Goal: Information Seeking & Learning: Learn about a topic

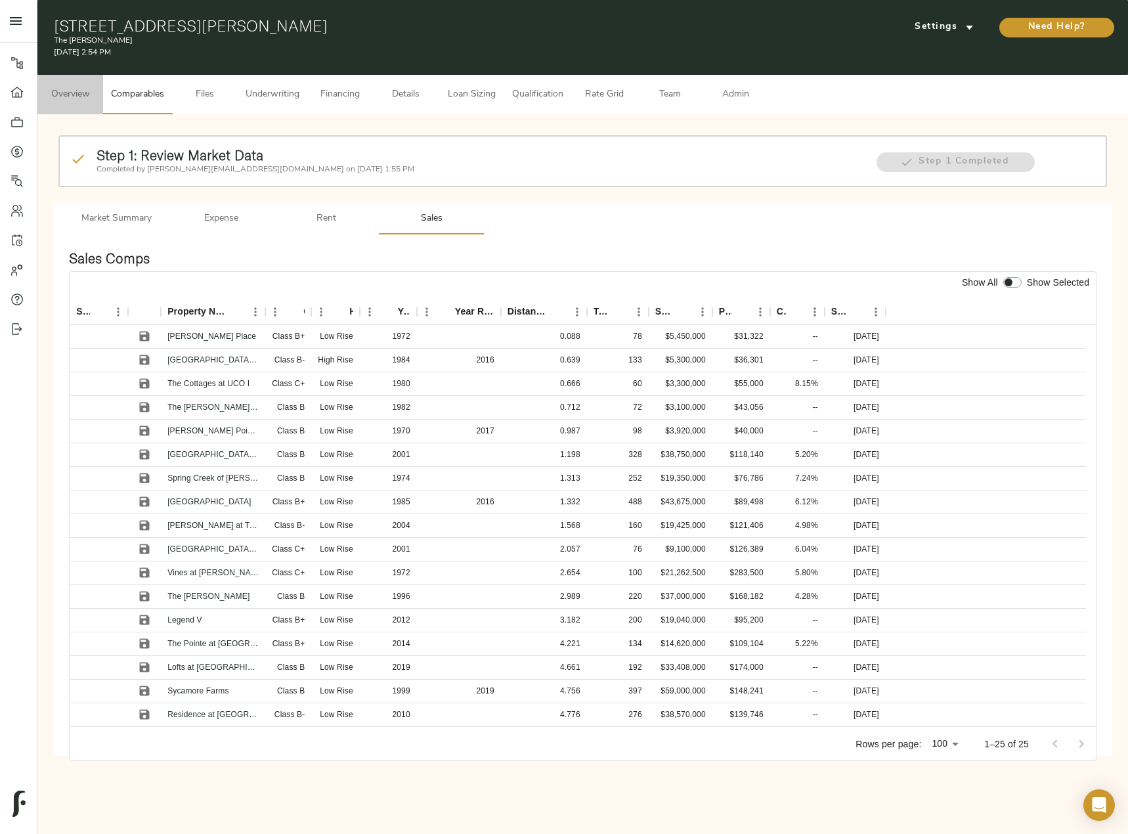
click at [85, 89] on span "Overview" at bounding box center [70, 95] width 50 height 16
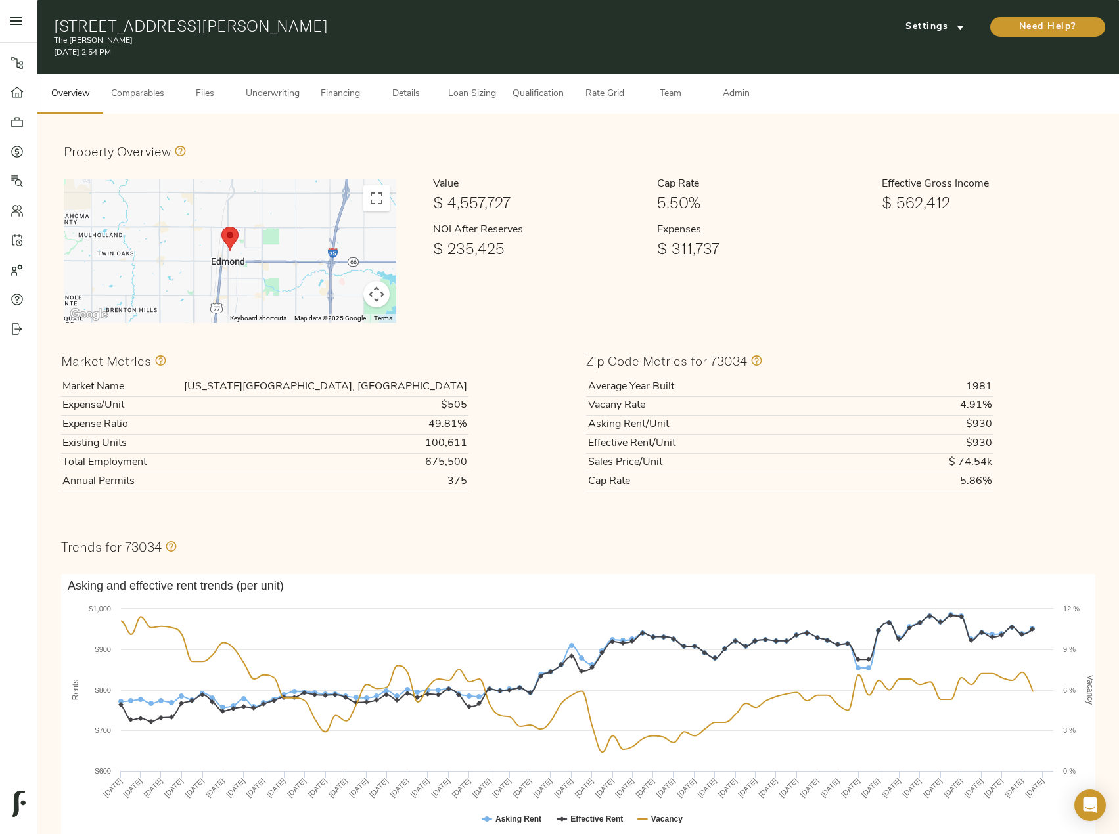
drag, startPoint x: 54, startPoint y: 20, endPoint x: 329, endPoint y: 14, distance: 275.3
click at [329, 14] on div "[STREET_ADDRESS][PERSON_NAME] The [PERSON_NAME] [DATE] 2:54 PM Settings Need He…" at bounding box center [577, 37] width 1081 height 74
copy h1 "[STREET_ADDRESS][PERSON_NAME]"
drag, startPoint x: 376, startPoint y: 384, endPoint x: 470, endPoint y: 384, distance: 94.6
click at [470, 384] on div "Market Name [US_STATE][GEOGRAPHIC_DATA], [GEOGRAPHIC_DATA] Expense/Unit $505 Ex…" at bounding box center [315, 435] width 509 height 114
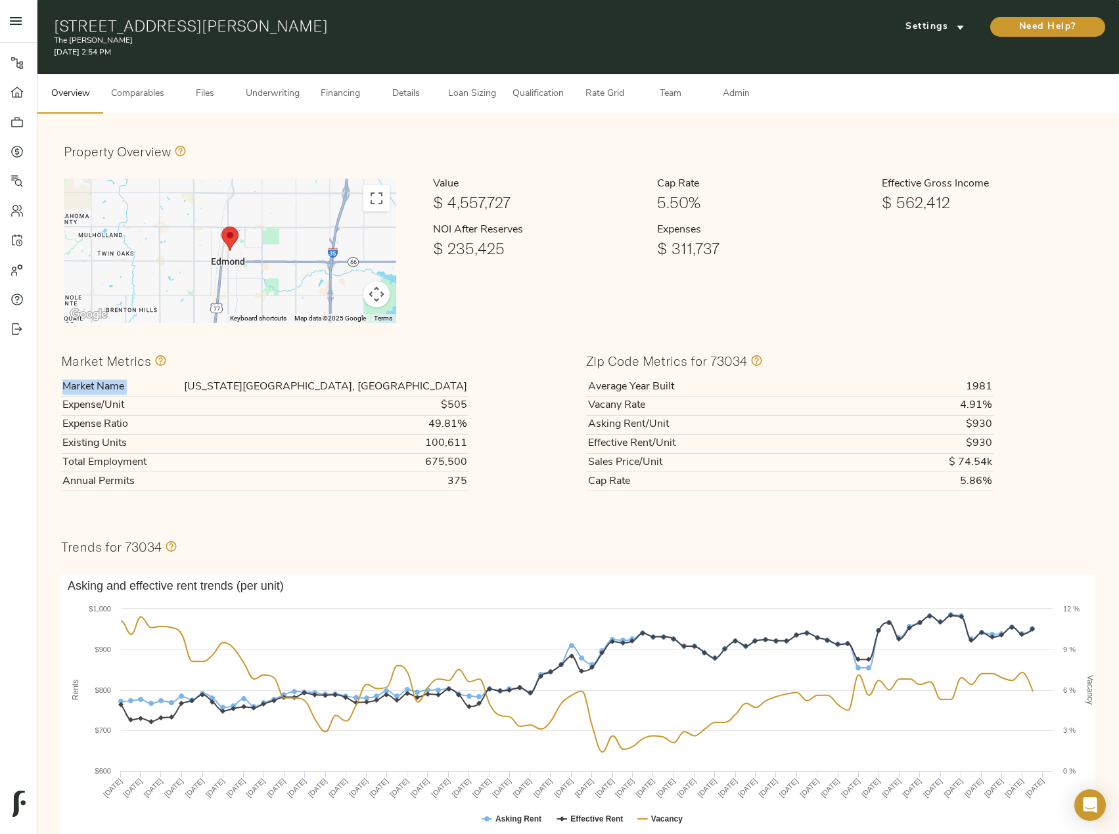
click at [470, 384] on div "Market Name [US_STATE][GEOGRAPHIC_DATA], [GEOGRAPHIC_DATA] Expense/Unit $505 Ex…" at bounding box center [315, 435] width 509 height 114
drag, startPoint x: 466, startPoint y: 384, endPoint x: 367, endPoint y: 380, distance: 99.2
click at [367, 380] on td "[US_STATE][GEOGRAPHIC_DATA], [GEOGRAPHIC_DATA]" at bounding box center [312, 387] width 312 height 18
copy td "[US_STATE][GEOGRAPHIC_DATA], [GEOGRAPHIC_DATA]"
click at [922, 24] on span "Settings" at bounding box center [935, 27] width 72 height 16
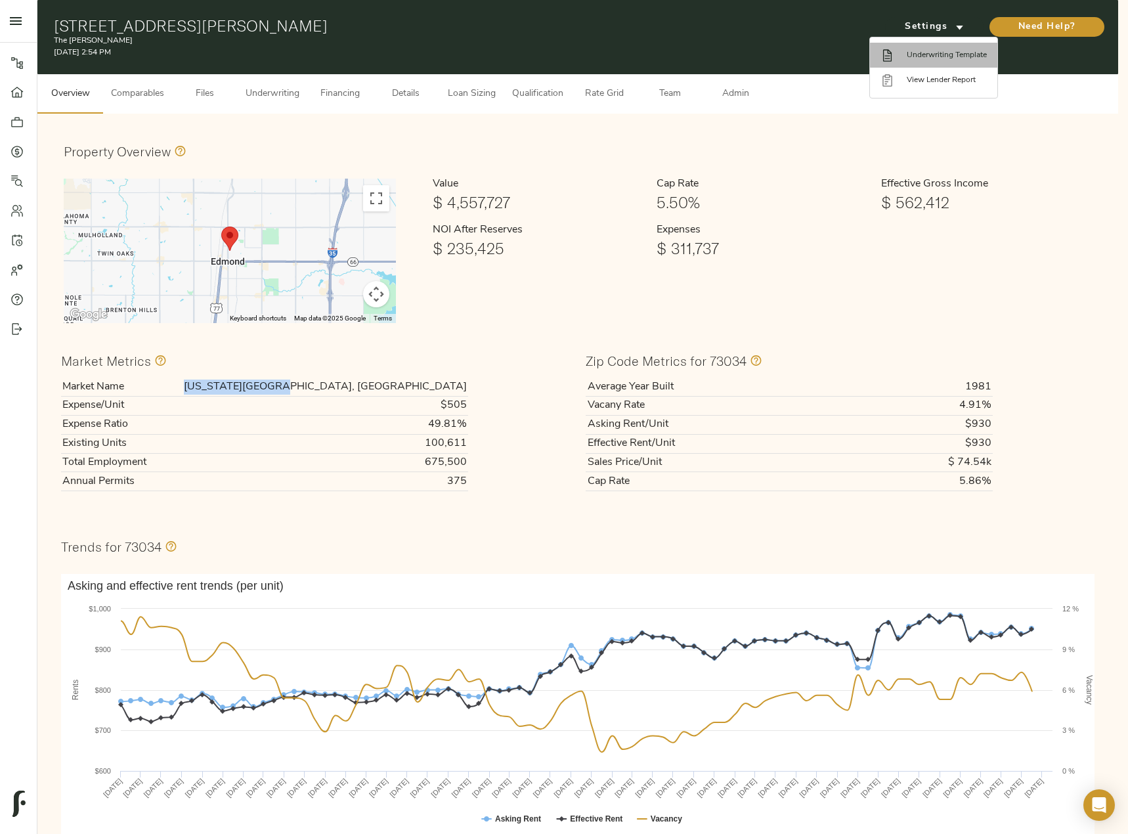
click at [935, 51] on span "Underwriting Template" at bounding box center [947, 55] width 80 height 12
click at [355, 93] on div at bounding box center [564, 417] width 1128 height 834
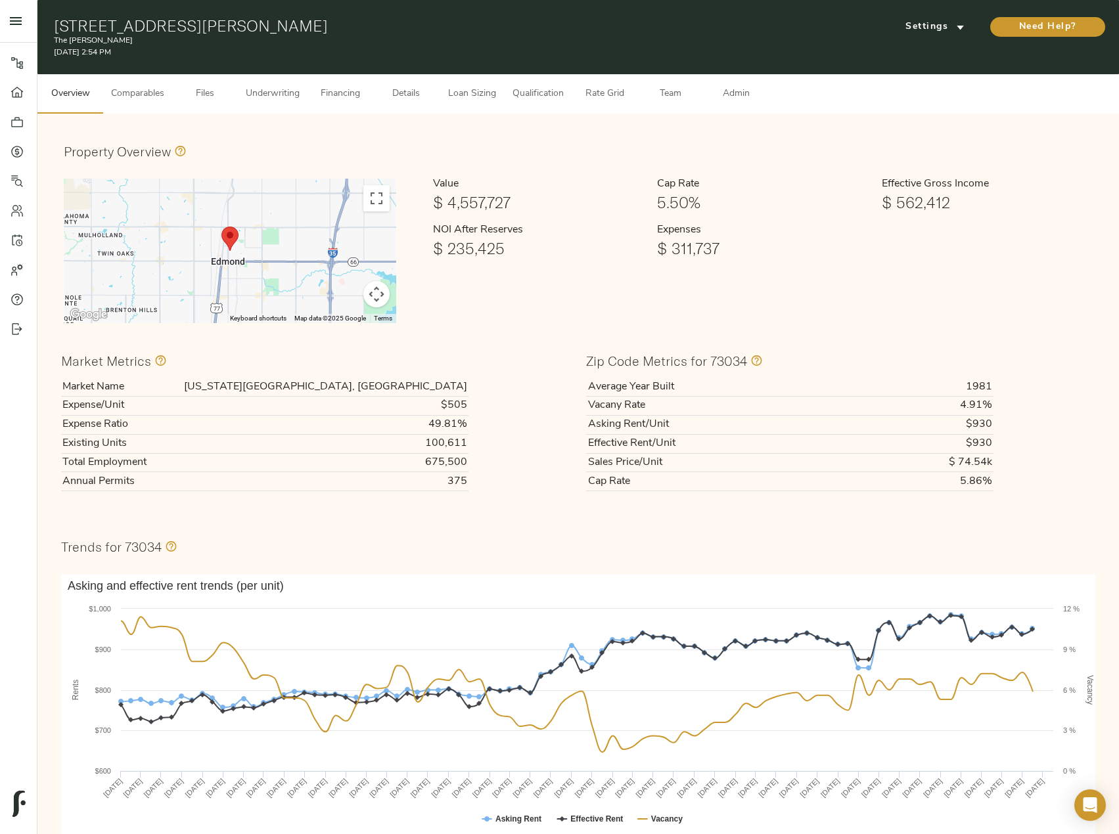
click at [336, 91] on span "Financing" at bounding box center [340, 94] width 50 height 16
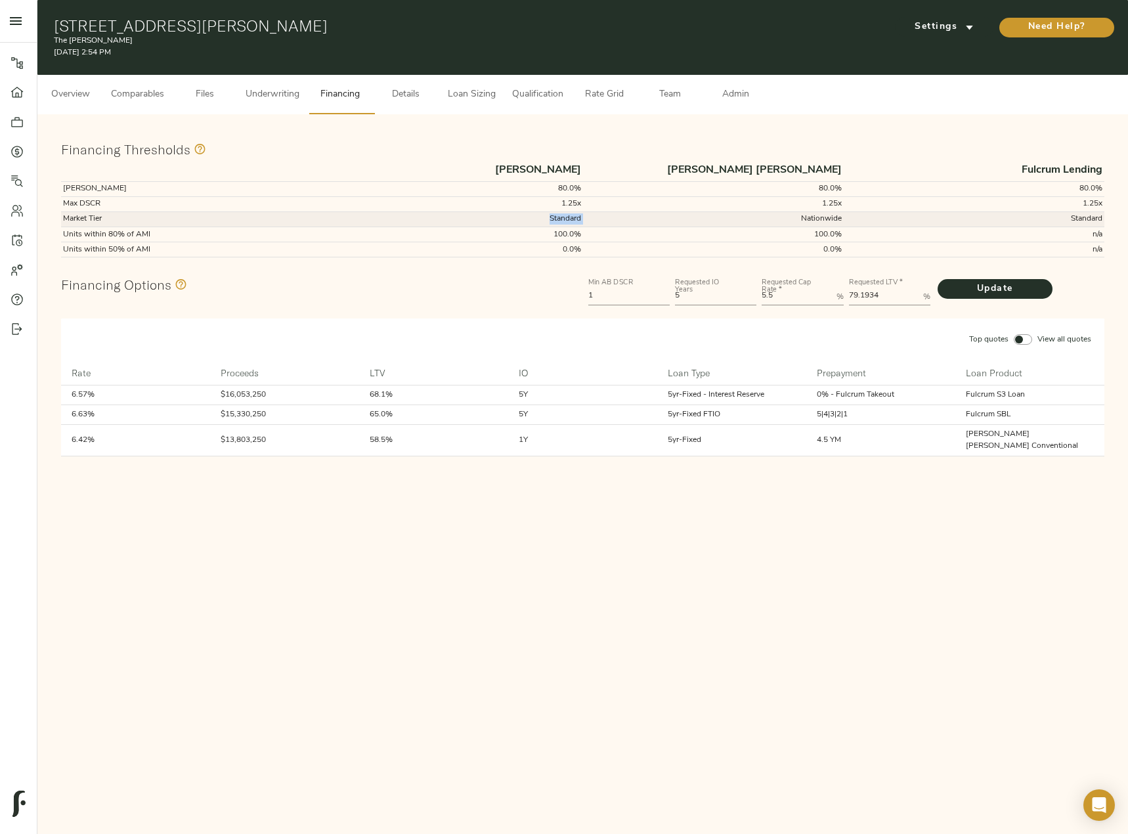
drag, startPoint x: 551, startPoint y: 222, endPoint x: 584, endPoint y: 222, distance: 32.8
click at [584, 222] on tr "Market Tier Standard Nationwide Standard" at bounding box center [583, 219] width 1044 height 15
copy td "Standard"
click at [156, 90] on span "Comparables" at bounding box center [137, 95] width 53 height 16
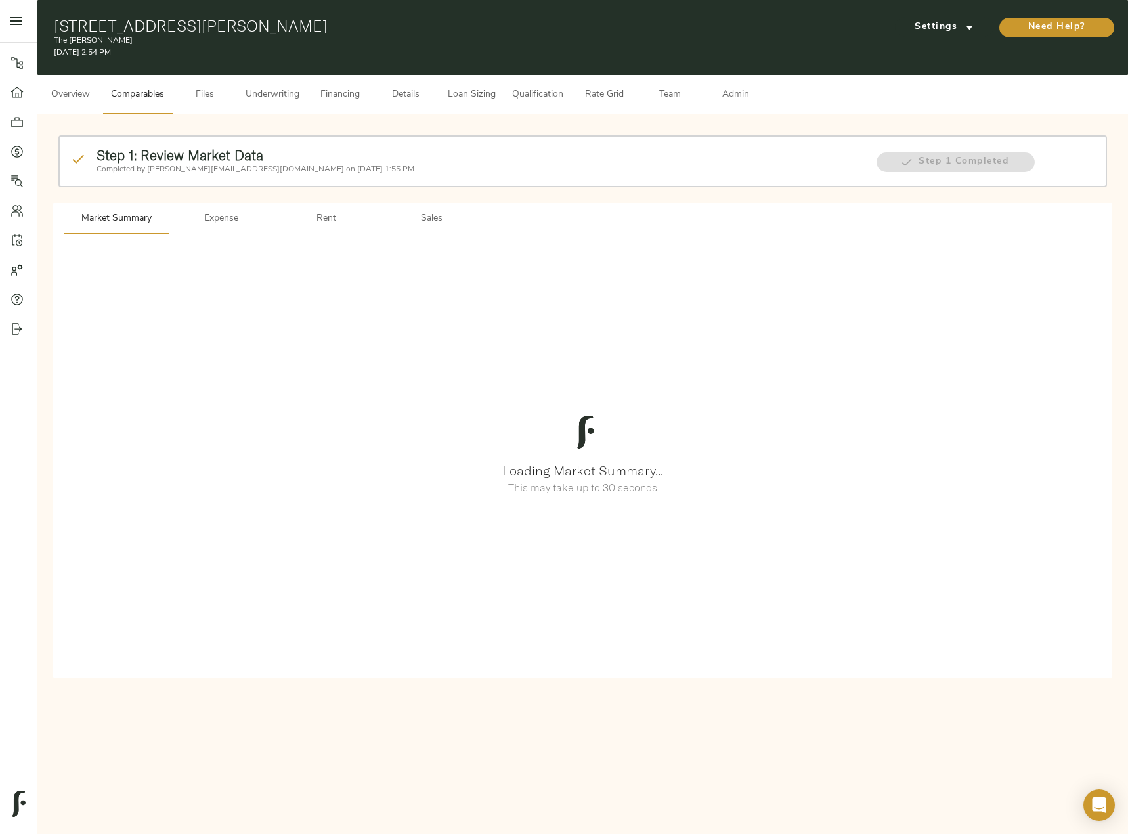
click at [328, 211] on span "Rent" at bounding box center [326, 219] width 89 height 16
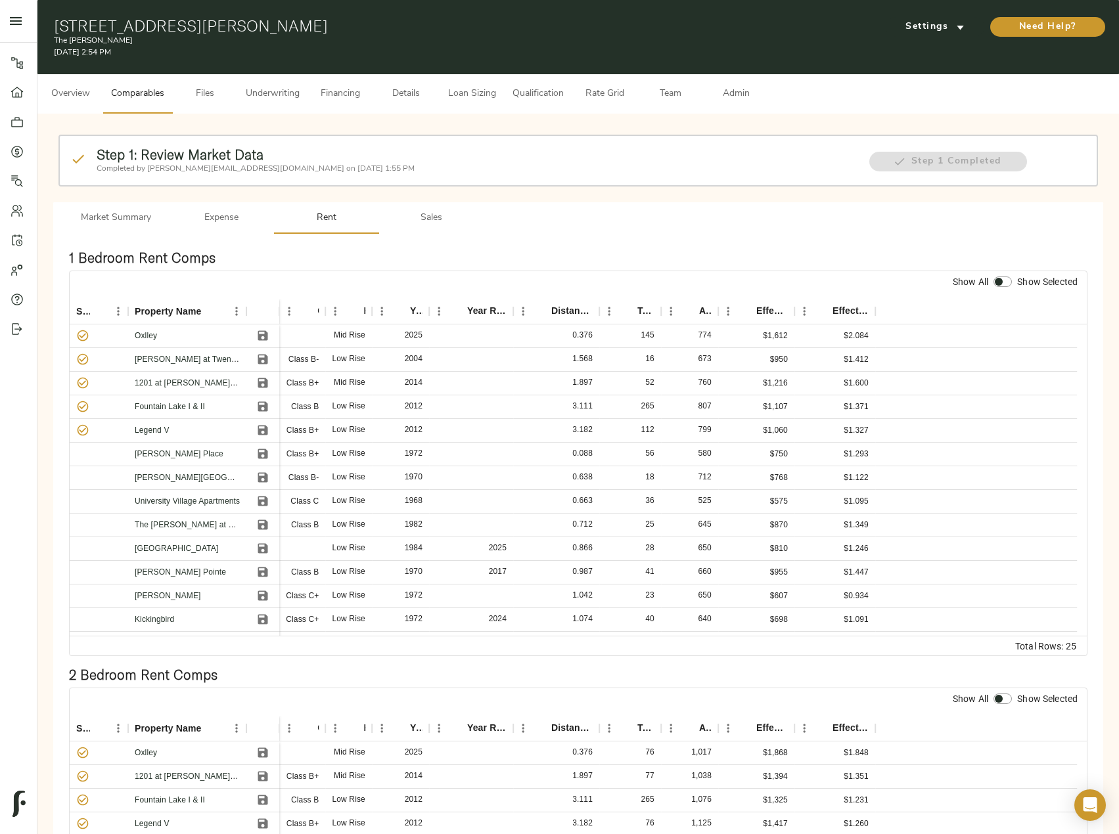
click at [443, 240] on div "1 Bedroom Rent Comps Show All Show Selected Selected? Property Name Class Heigh…" at bounding box center [578, 442] width 1050 height 417
click at [443, 224] on span "Sales" at bounding box center [431, 218] width 89 height 16
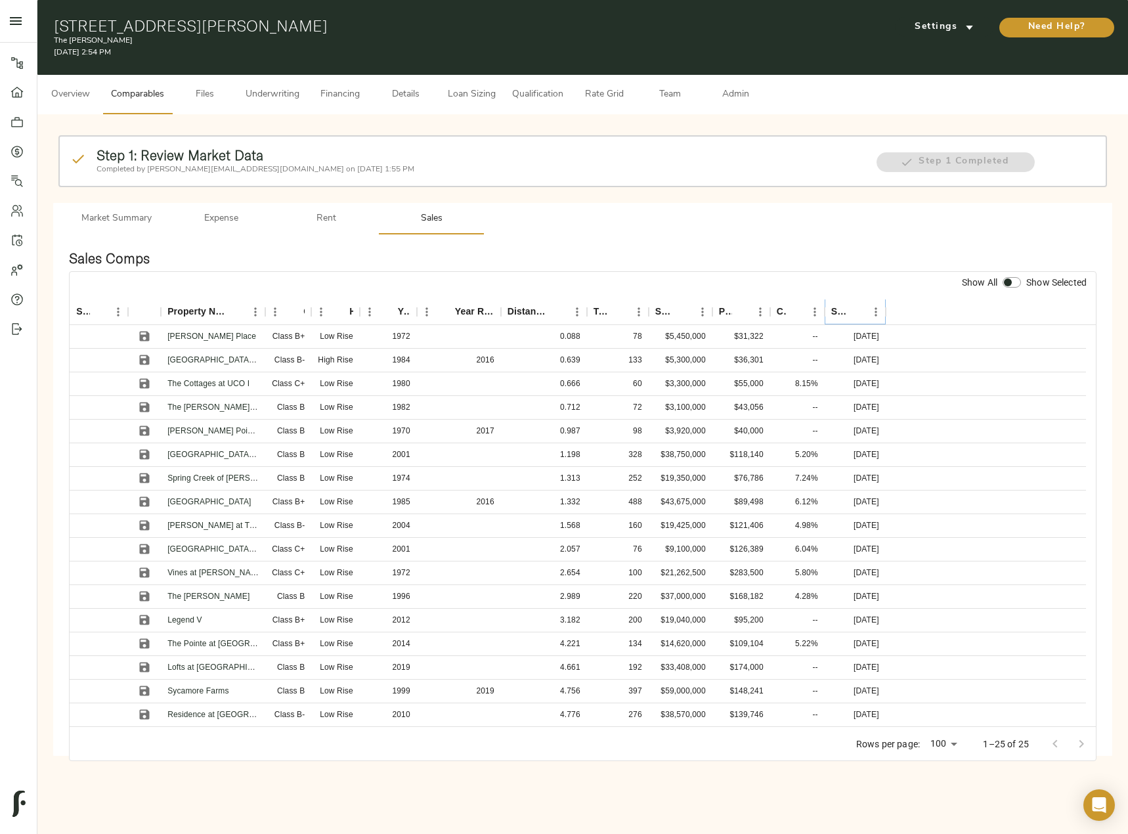
click at [853, 310] on icon "Sort" at bounding box center [857, 312] width 12 height 12
click at [145, 338] on icon "Save" at bounding box center [144, 336] width 13 height 13
click at [141, 362] on icon "Save" at bounding box center [145, 360] width 10 height 10
click at [143, 432] on icon "Save" at bounding box center [145, 431] width 10 height 10
click at [145, 409] on icon "Save" at bounding box center [144, 407] width 13 height 13
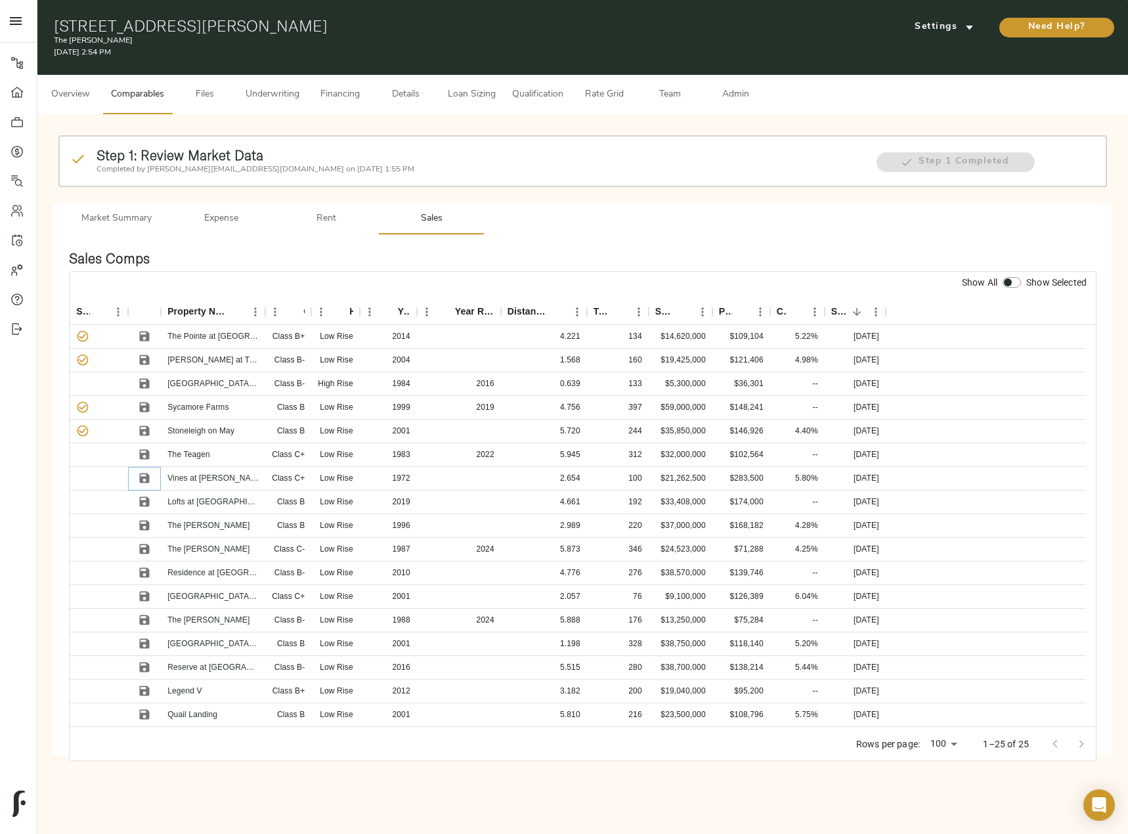
click at [148, 478] on icon "Save" at bounding box center [145, 479] width 10 height 10
click at [1017, 280] on input "checkbox" at bounding box center [1009, 282] width 32 height 11
checkbox input "true"
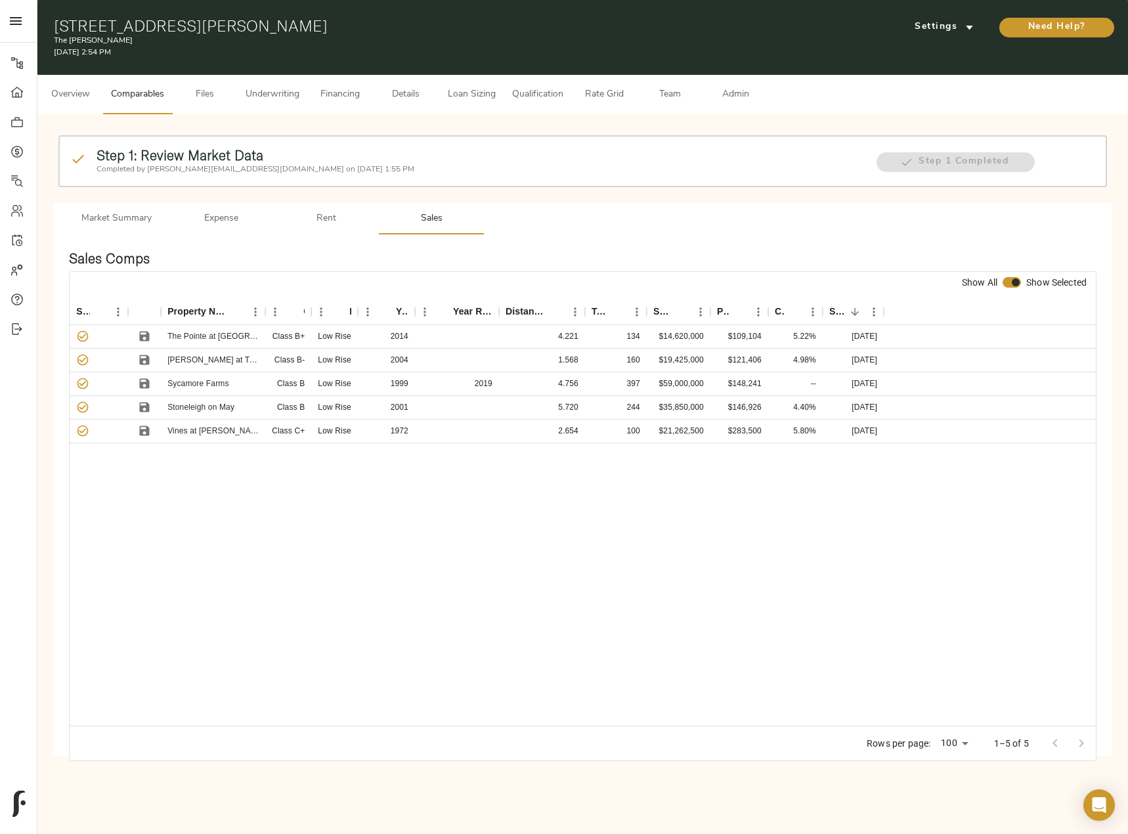
click at [742, 90] on span "Admin" at bounding box center [736, 95] width 50 height 16
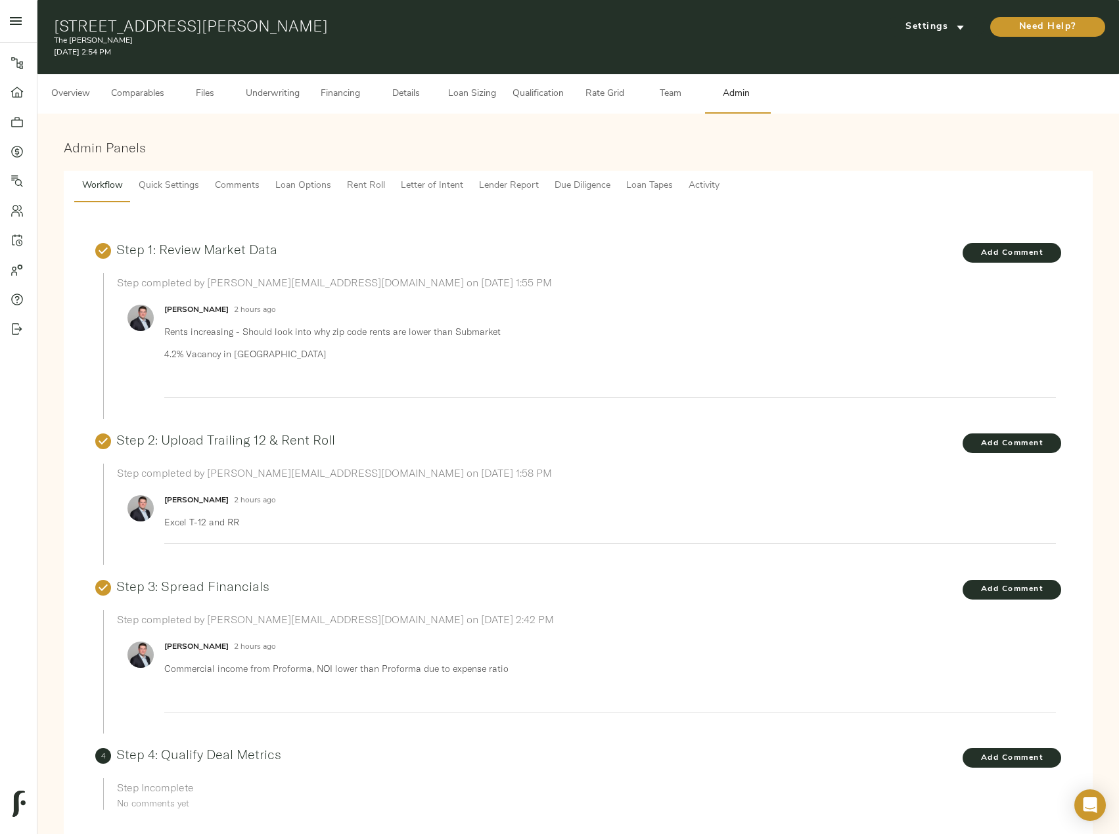
click at [508, 181] on span "Lender Report" at bounding box center [509, 186] width 60 height 16
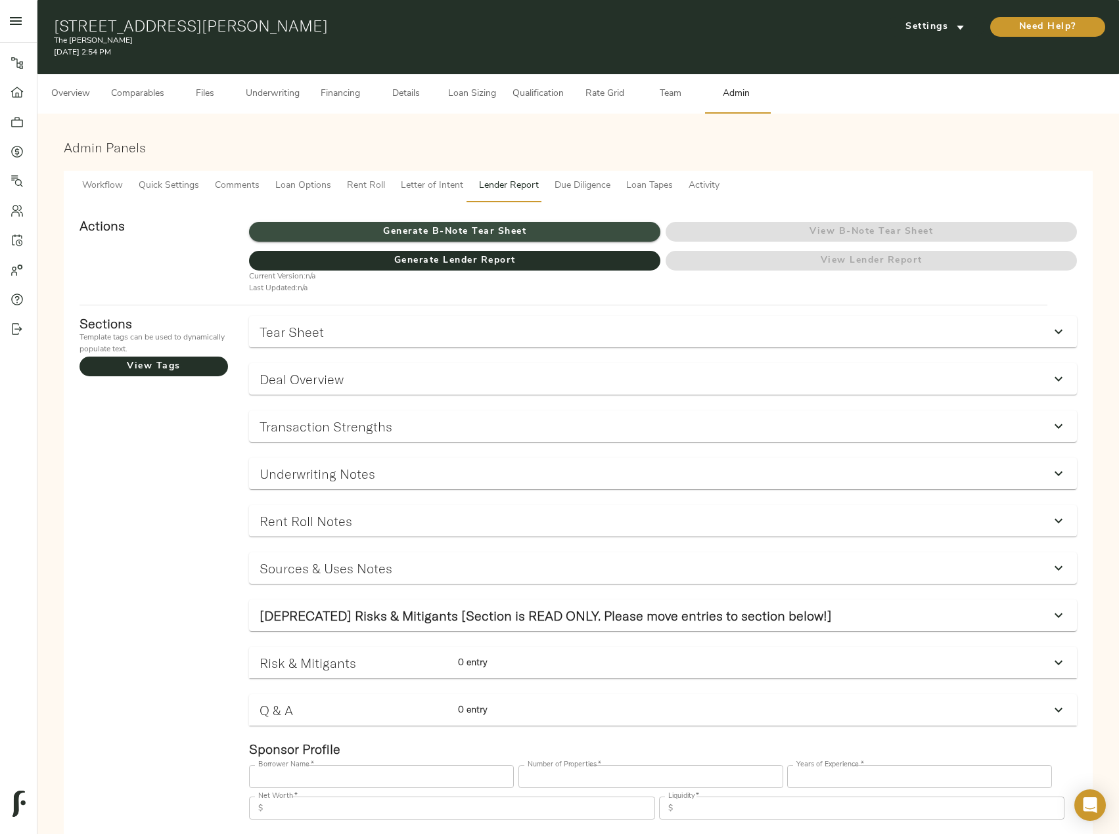
click at [519, 231] on span "Generate B-Note Tear Sheet" at bounding box center [454, 232] width 411 height 16
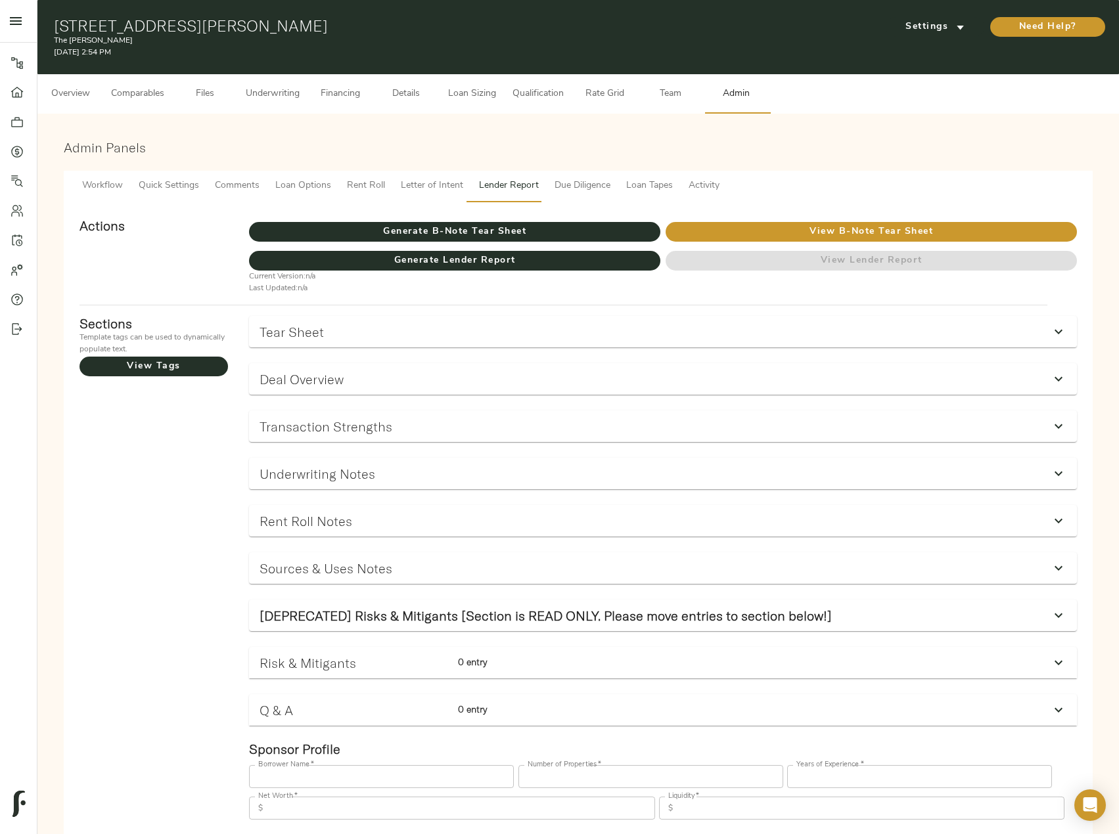
click at [107, 91] on button "Comparables" at bounding box center [137, 93] width 69 height 39
